Goal: Information Seeking & Learning: Check status

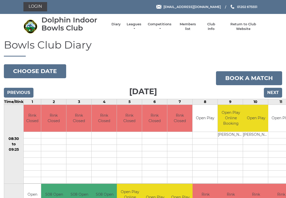
scroll to position [1, 0]
click at [134, 27] on link "Leagues" at bounding box center [134, 26] width 16 height 9
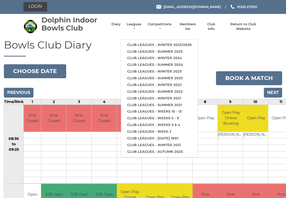
click at [169, 41] on link "Club leagues - Winter 2025/2026" at bounding box center [159, 44] width 77 height 7
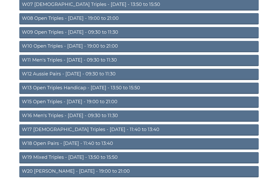
scroll to position [143, 0]
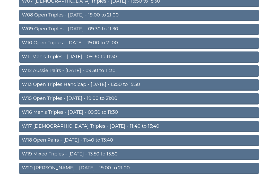
click at [93, 166] on link "W20 Aussie Pairs - Friday - 19:00 to 21:00" at bounding box center [139, 168] width 240 height 11
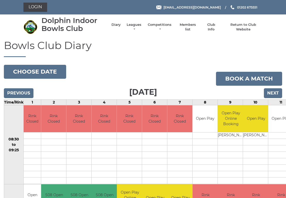
click at [136, 26] on link "Leagues" at bounding box center [134, 26] width 16 height 9
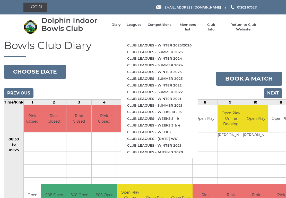
click at [151, 49] on link "Club leagues - Summer 2025" at bounding box center [159, 52] width 77 height 7
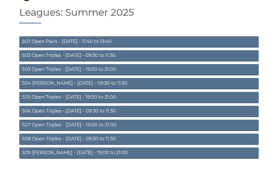
scroll to position [18, 0]
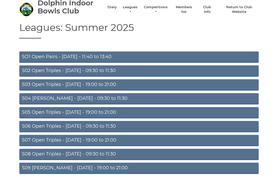
click at [110, 173] on link "S09 Aussie Pairs - Friday - 19:00 to 21:00" at bounding box center [139, 168] width 240 height 11
click at [106, 168] on link "S09 Aussie Pairs - Friday - 19:00 to 21:00" at bounding box center [139, 168] width 240 height 11
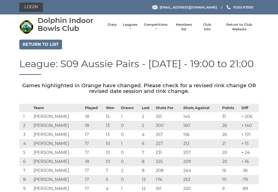
click at [105, 167] on td "17" at bounding box center [94, 170] width 21 height 9
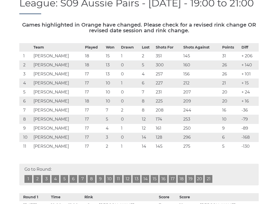
scroll to position [60, 0]
